Goal: Task Accomplishment & Management: Use online tool/utility

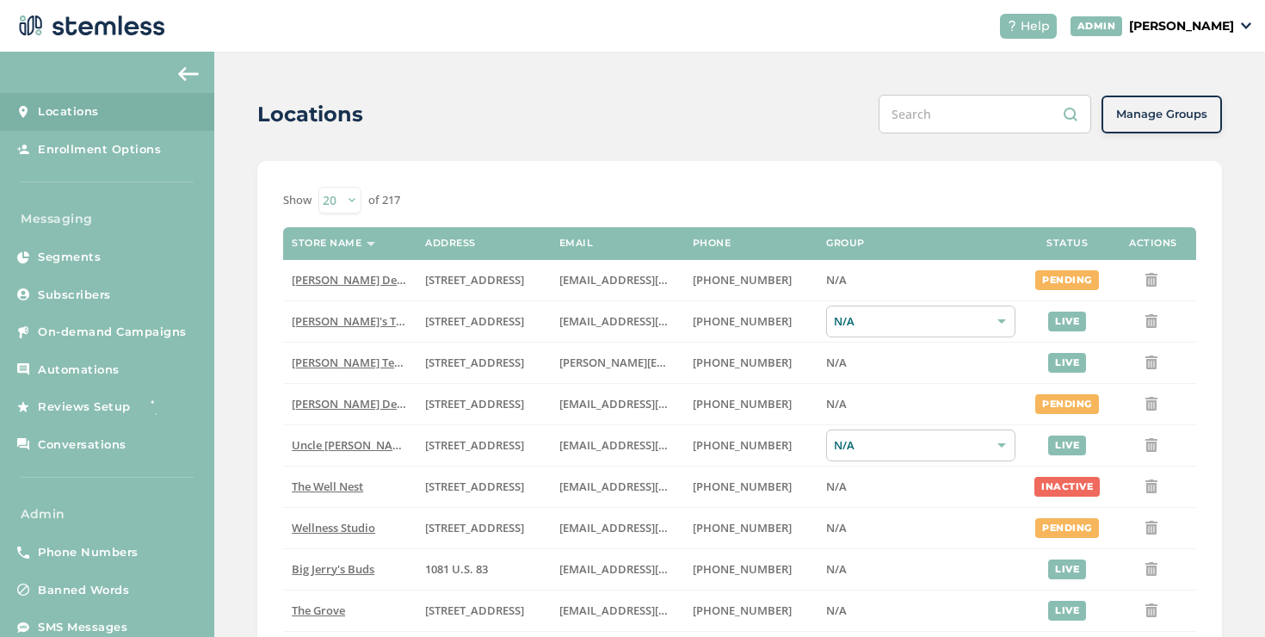
click at [163, 314] on link "On-demand Campaigns" at bounding box center [107, 332] width 214 height 38
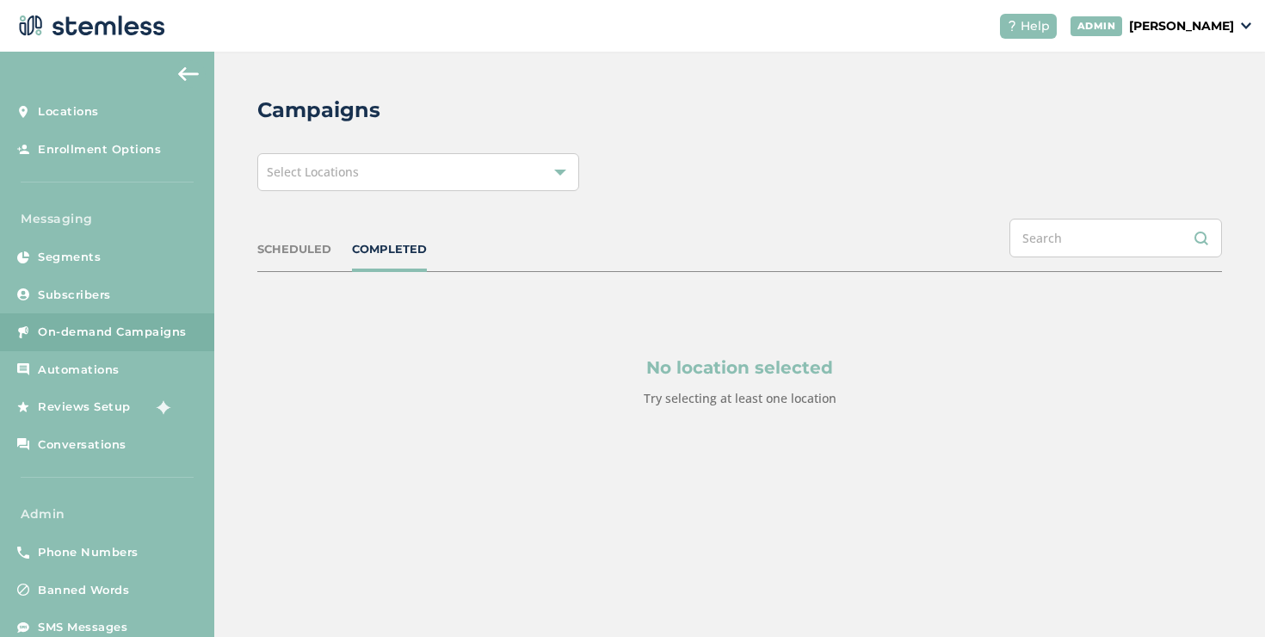
click at [373, 164] on div "Select Locations" at bounding box center [418, 172] width 322 height 38
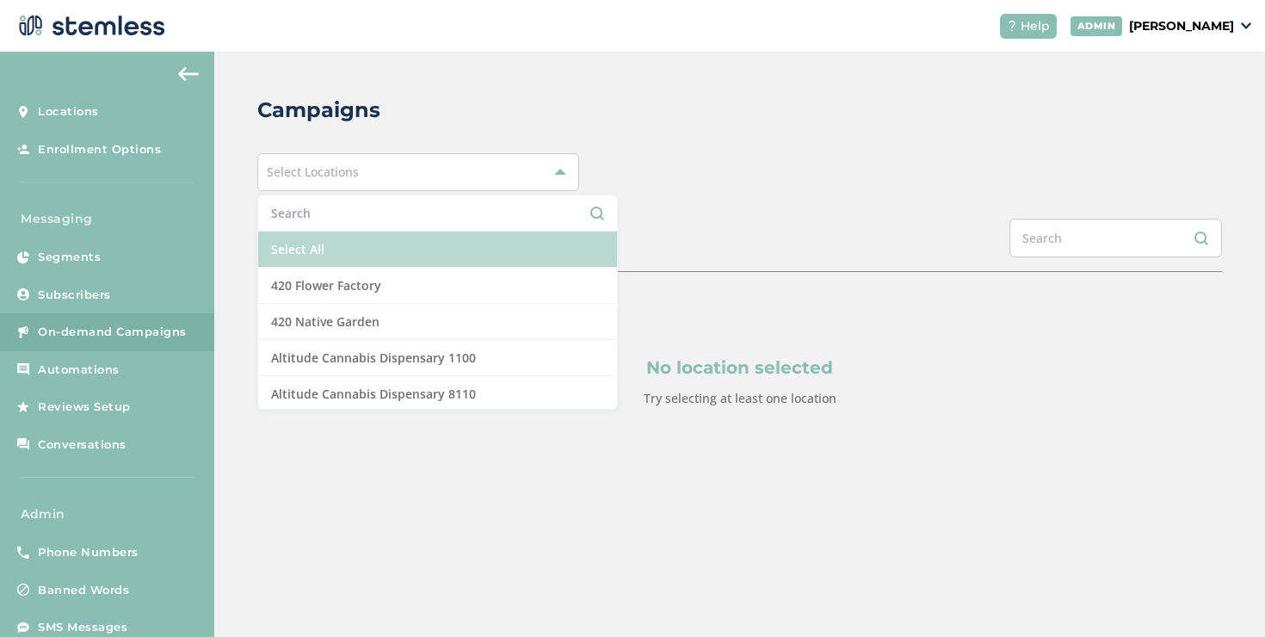
click at [353, 240] on li "Select All" at bounding box center [437, 249] width 359 height 36
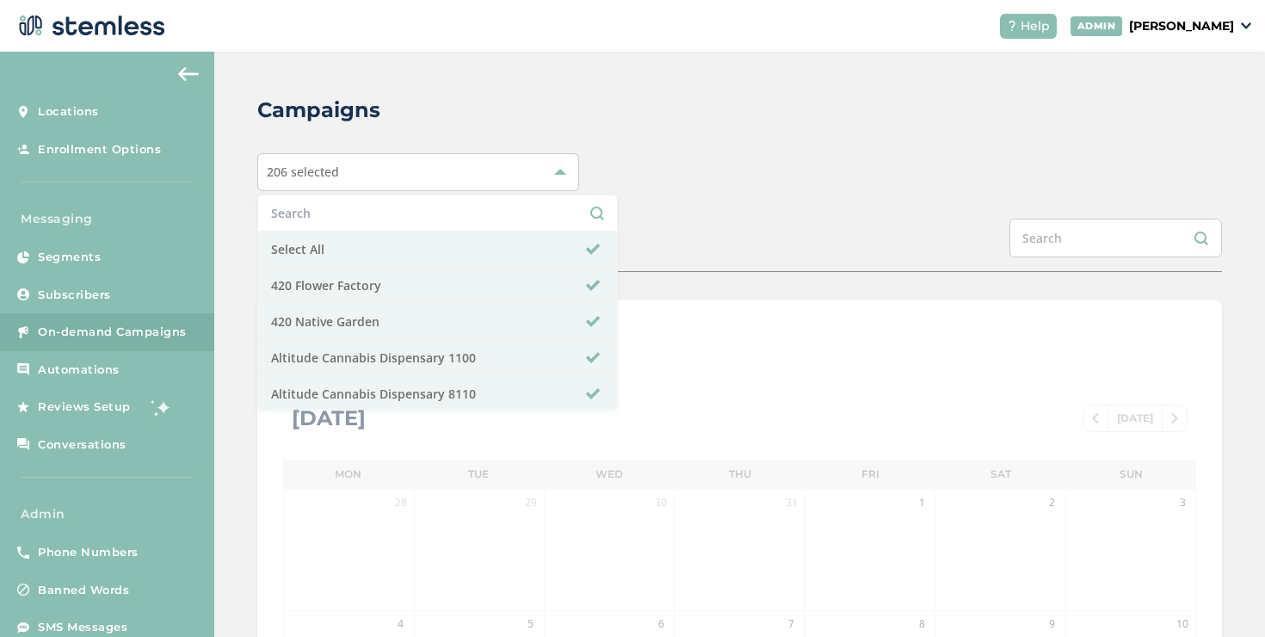
click at [633, 189] on div "206 selected Select All 420 Flower Factory 420 Native Garden Altitude Cannabis …" at bounding box center [739, 172] width 964 height 38
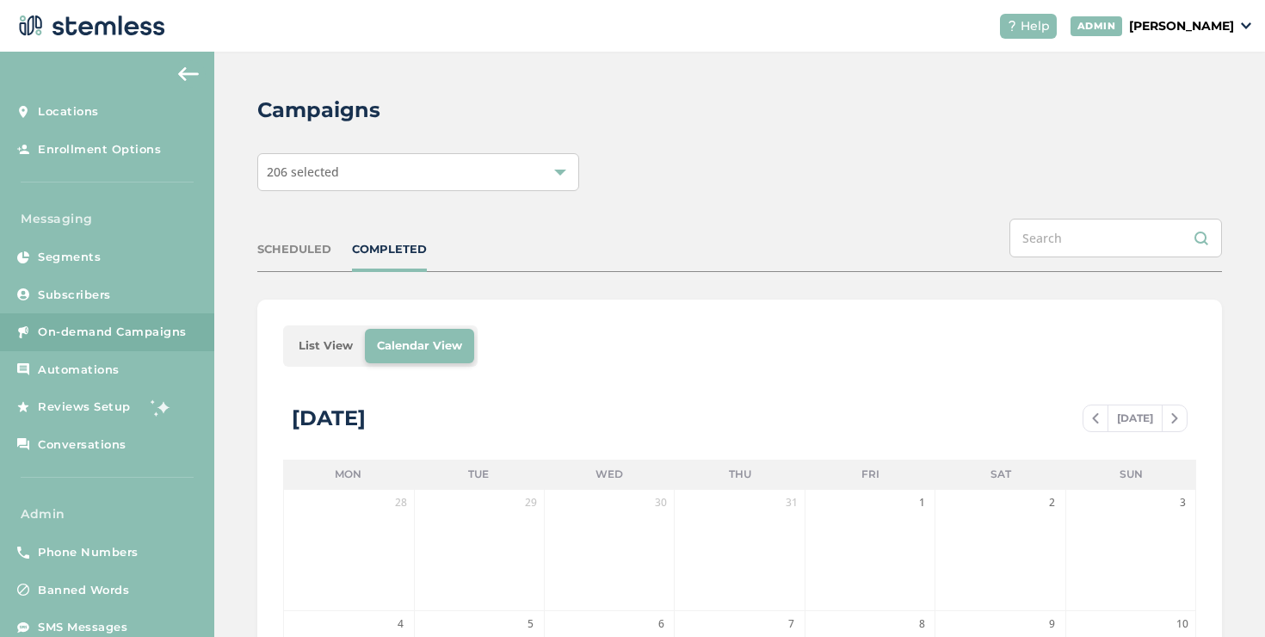
click at [337, 340] on li "List View" at bounding box center [325, 346] width 78 height 34
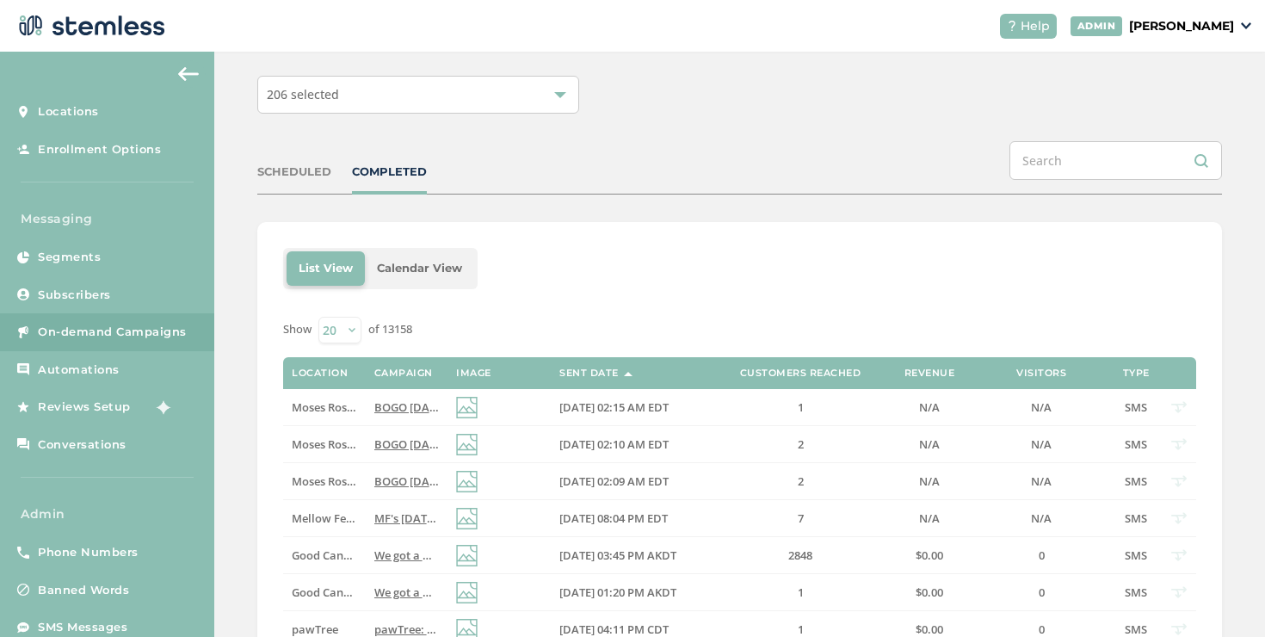
scroll to position [301, 0]
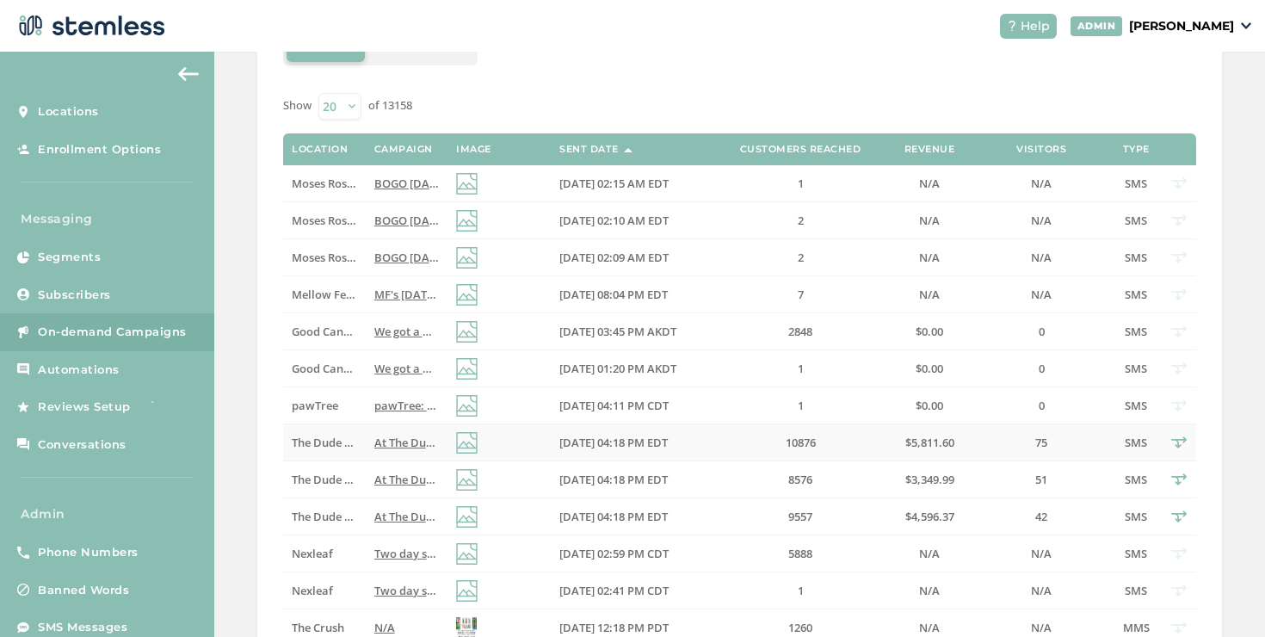
click at [351, 440] on span "The Dude [PERSON_NAME]" at bounding box center [362, 441] width 140 height 15
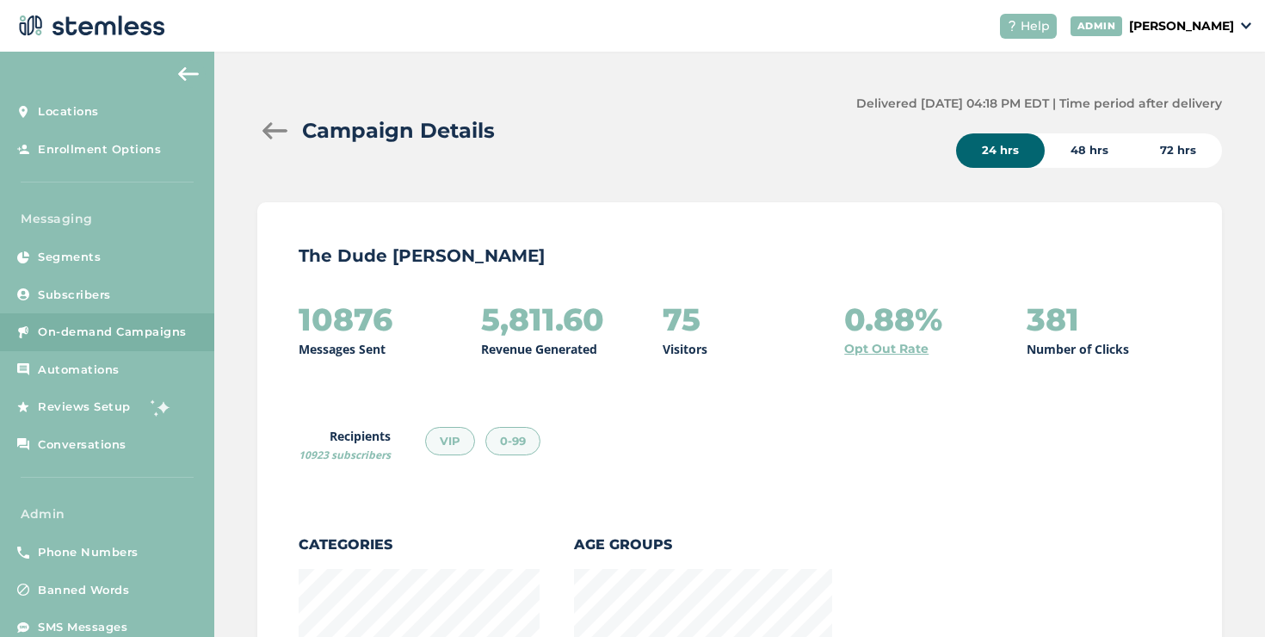
click at [265, 133] on div at bounding box center [274, 130] width 34 height 17
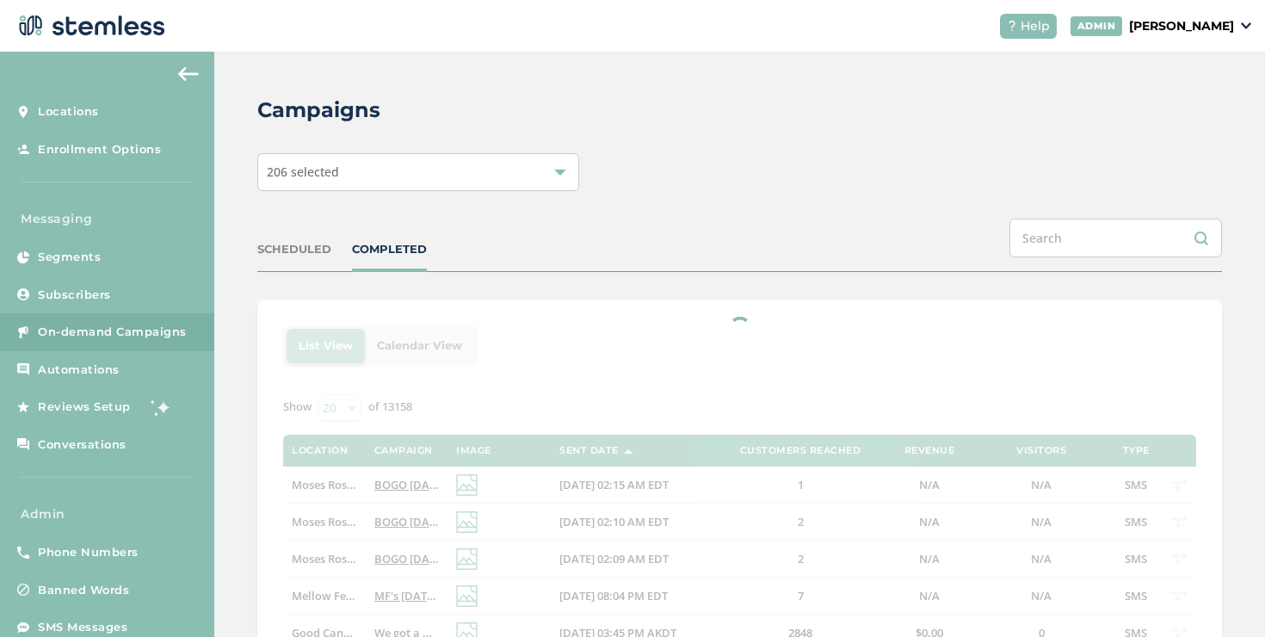
click at [313, 258] on div "SCHEDULED COMPLETED" at bounding box center [739, 244] width 964 height 53
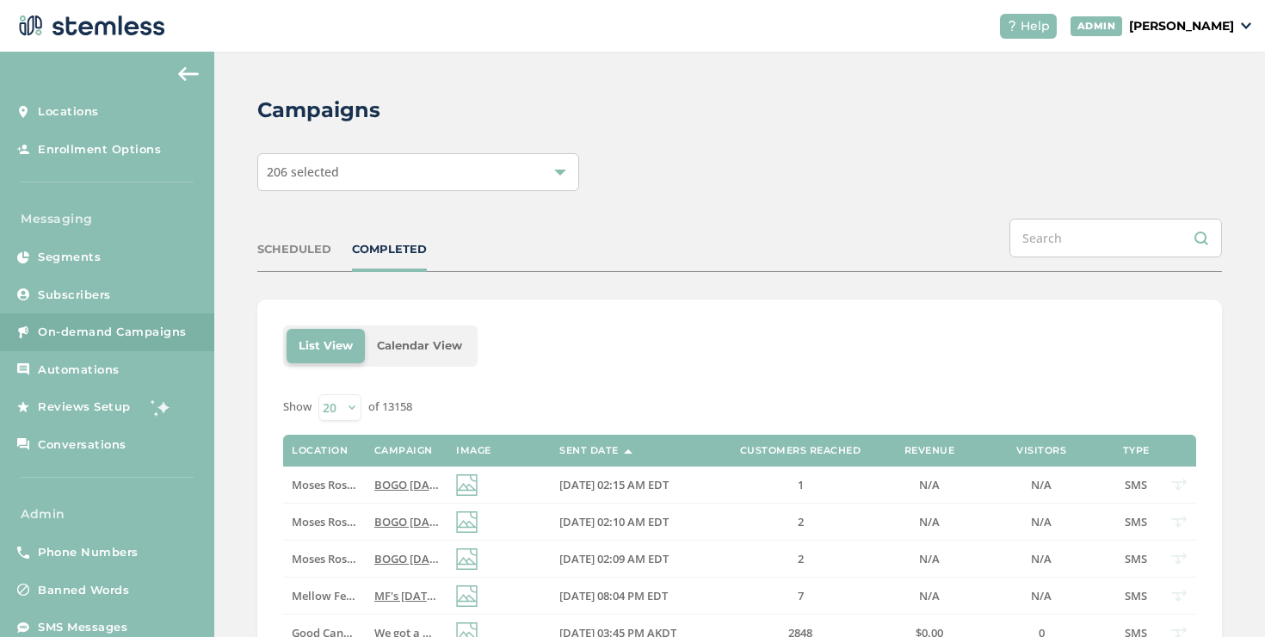
click at [312, 249] on div "SCHEDULED" at bounding box center [294, 249] width 74 height 17
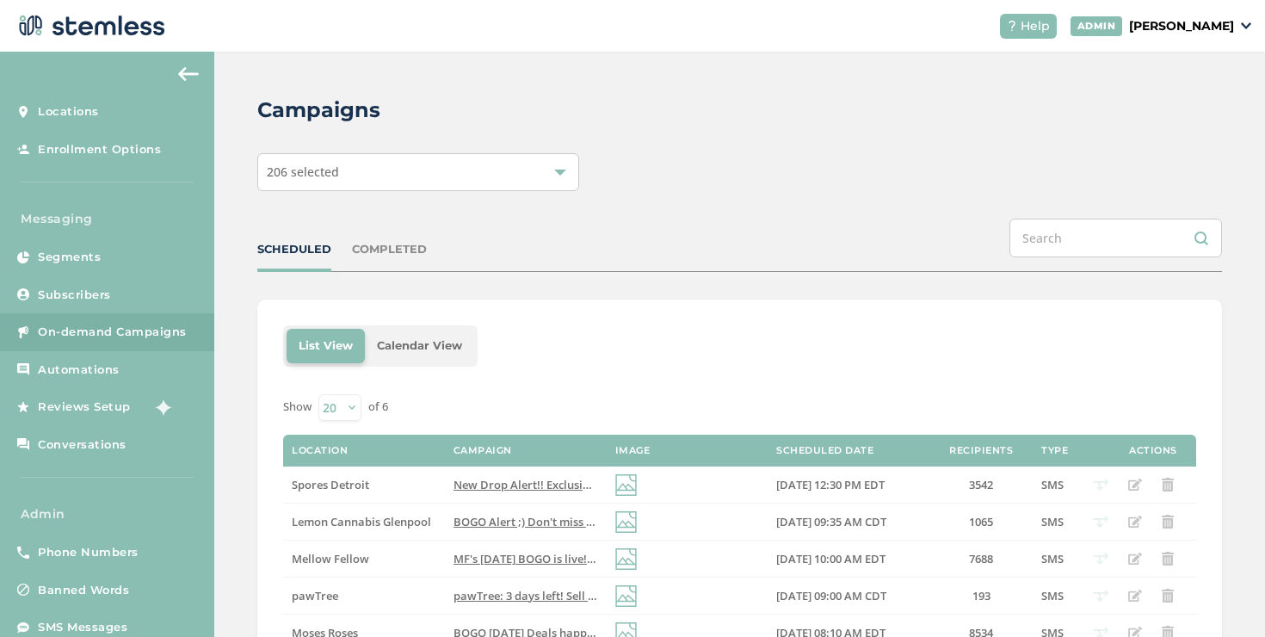
scroll to position [95, 0]
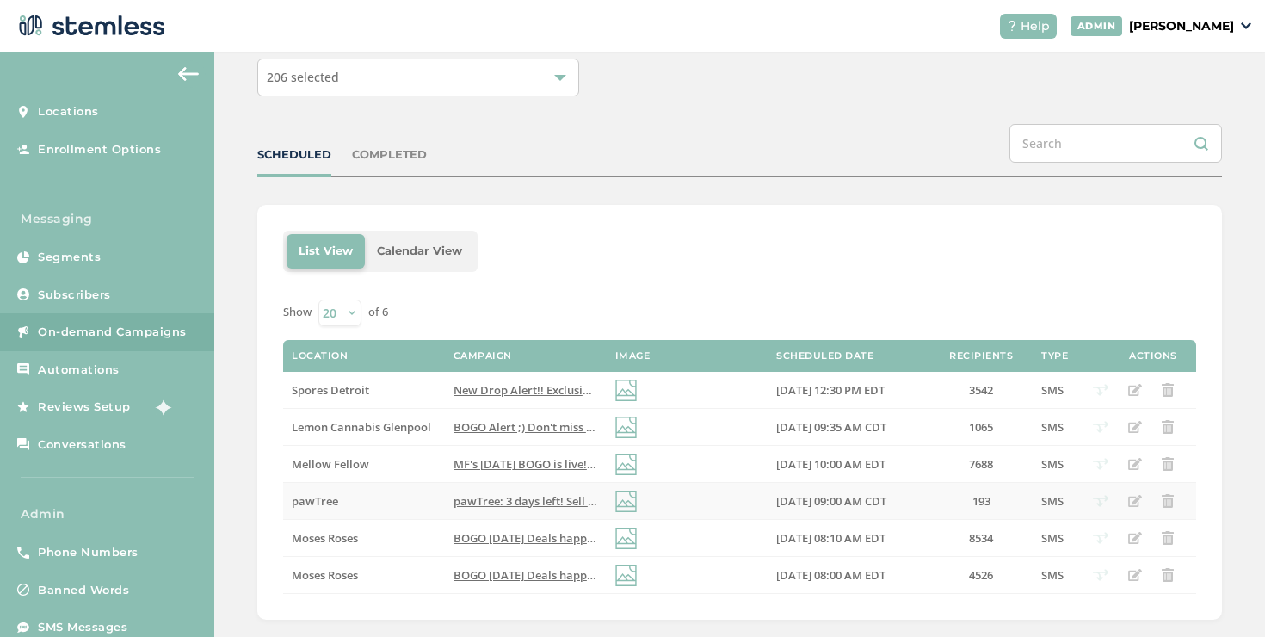
click at [466, 502] on span "pawTree: 3 days left! Sell or purchase anything = 100 pawTrip points. Your Rivi…" at bounding box center [783, 500] width 661 height 15
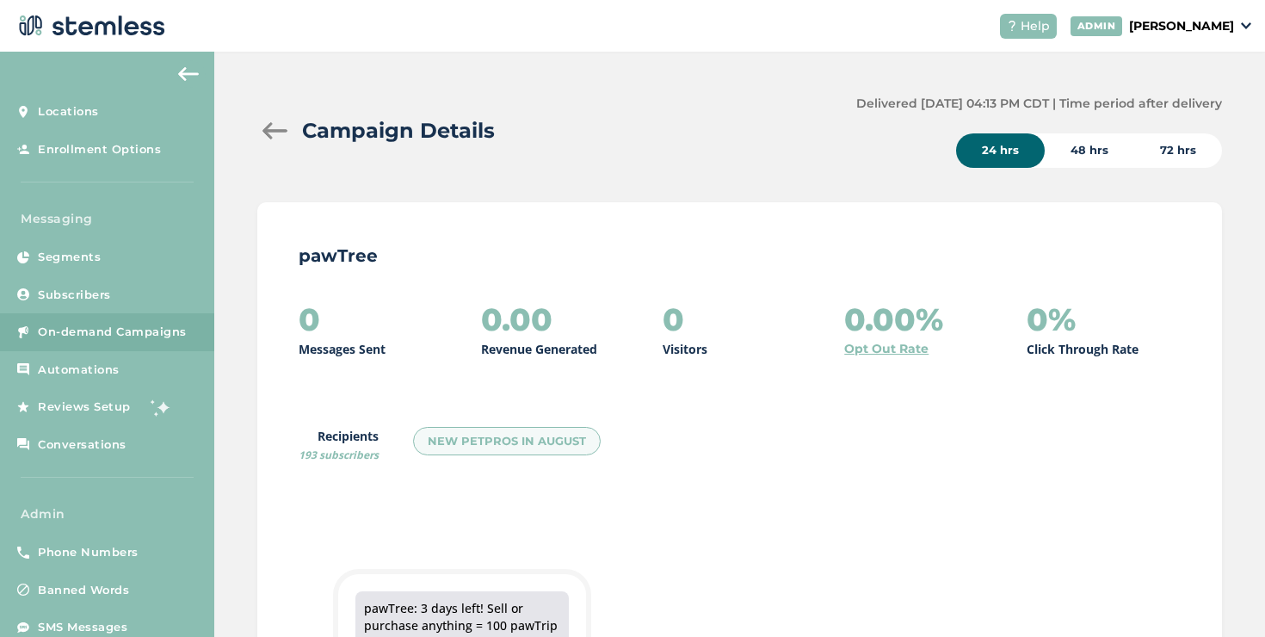
click at [1129, 25] on p "[PERSON_NAME]" at bounding box center [1181, 26] width 105 height 18
click at [1172, 120] on span "Impersonate" at bounding box center [1190, 124] width 84 height 17
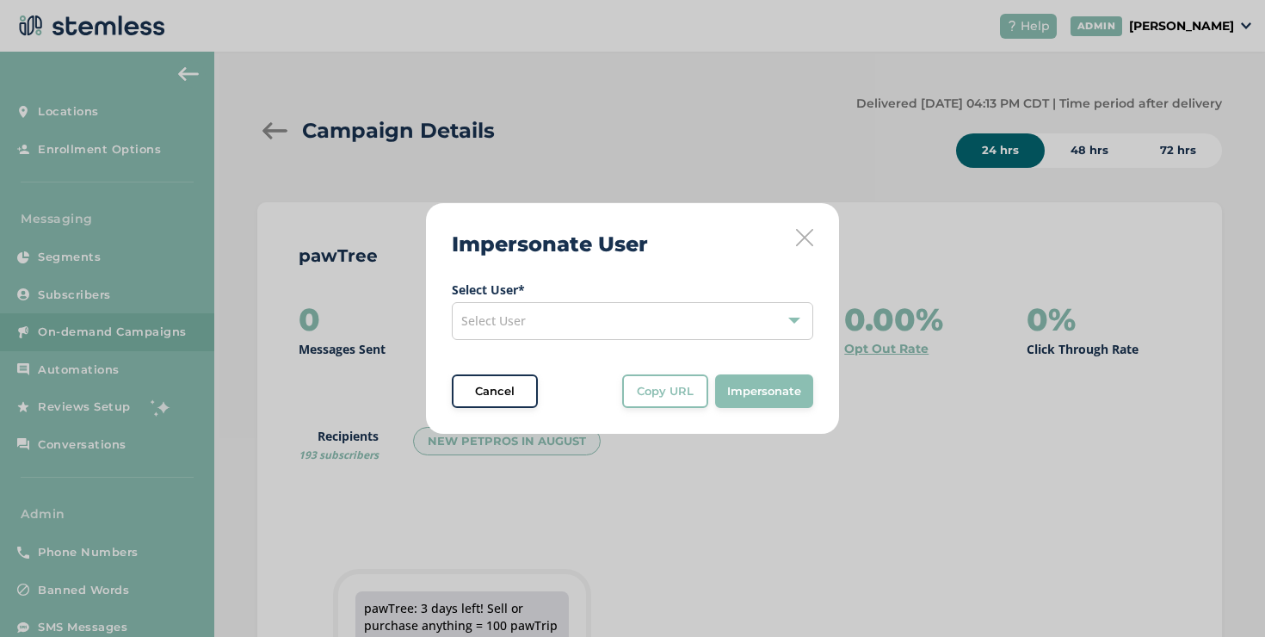
click at [663, 311] on div "Select User" at bounding box center [632, 321] width 361 height 38
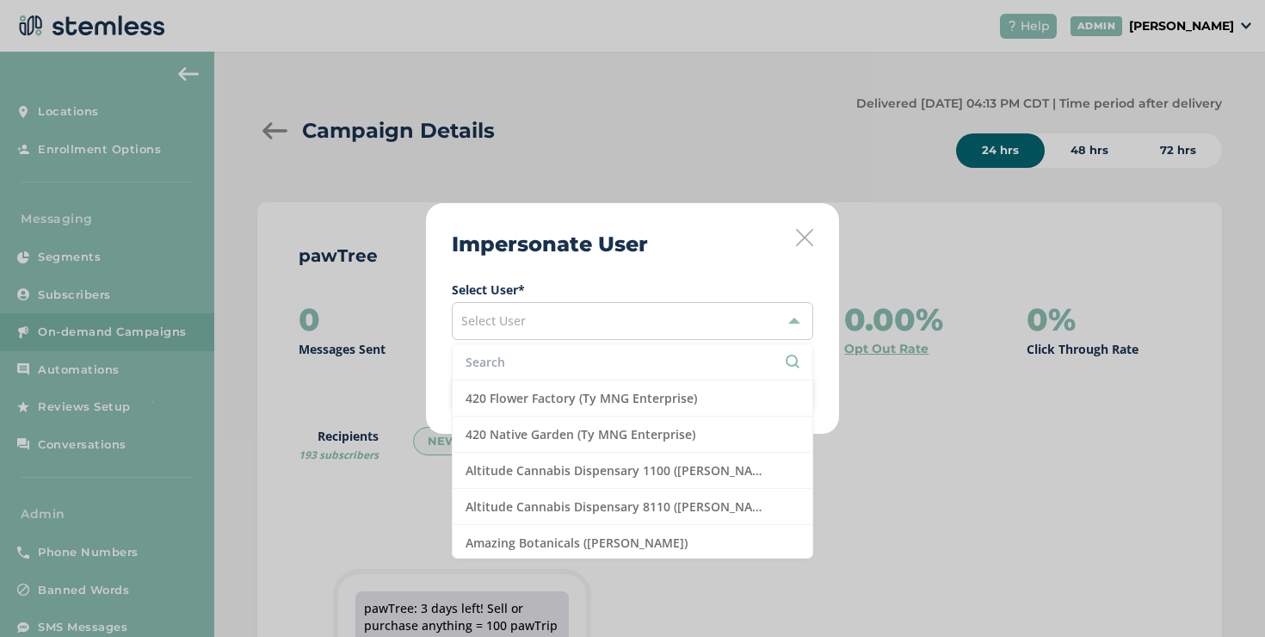
click at [549, 353] on input "text" at bounding box center [632, 362] width 334 height 18
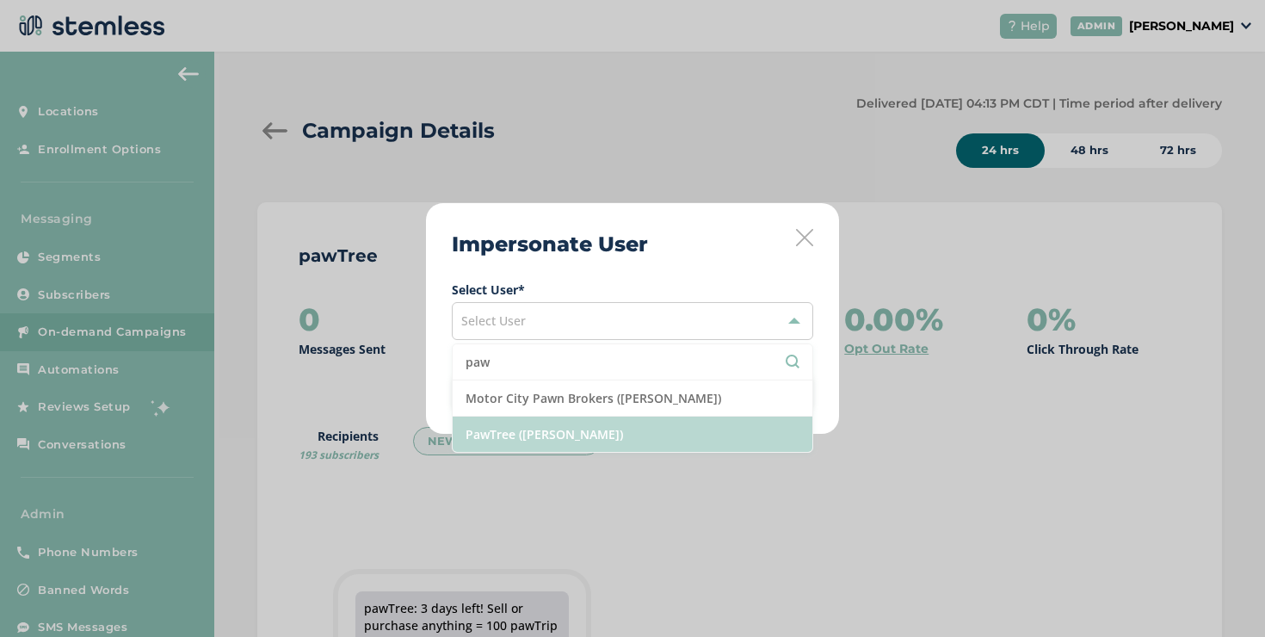
type input "paw"
click at [508, 432] on li "PawTree ([PERSON_NAME])" at bounding box center [632, 433] width 360 height 35
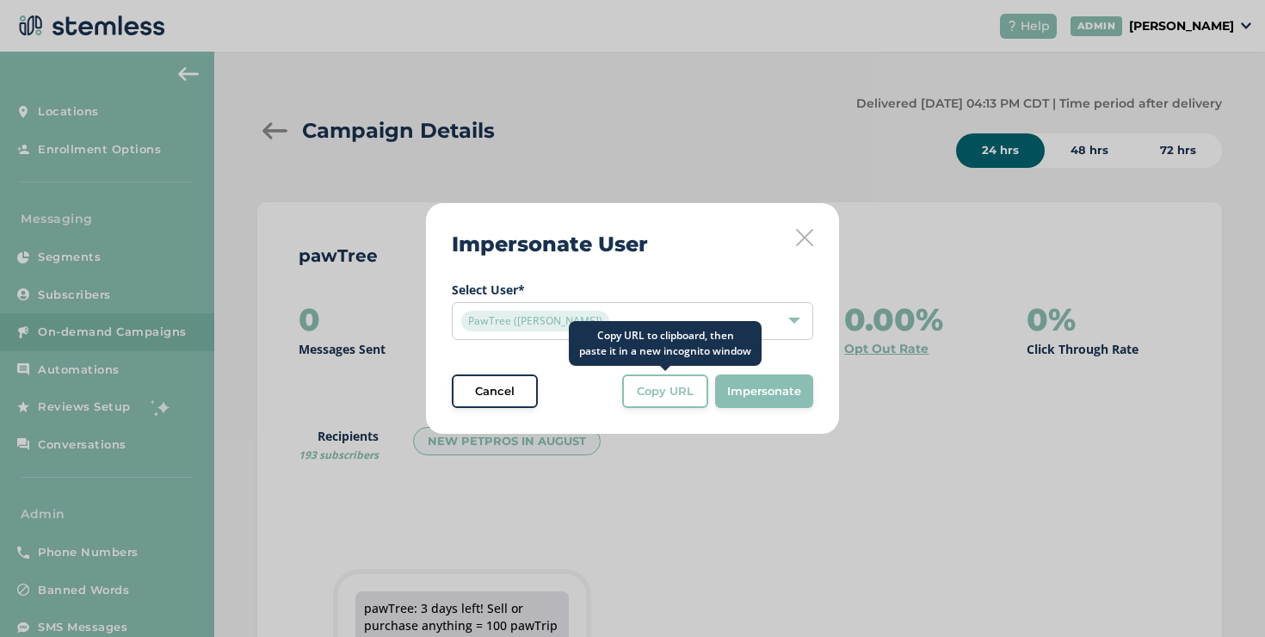
click at [683, 399] on button "Copy URL" at bounding box center [665, 391] width 86 height 34
click at [662, 381] on button "Copy URL" at bounding box center [665, 391] width 86 height 34
